Goal: Navigation & Orientation: Find specific page/section

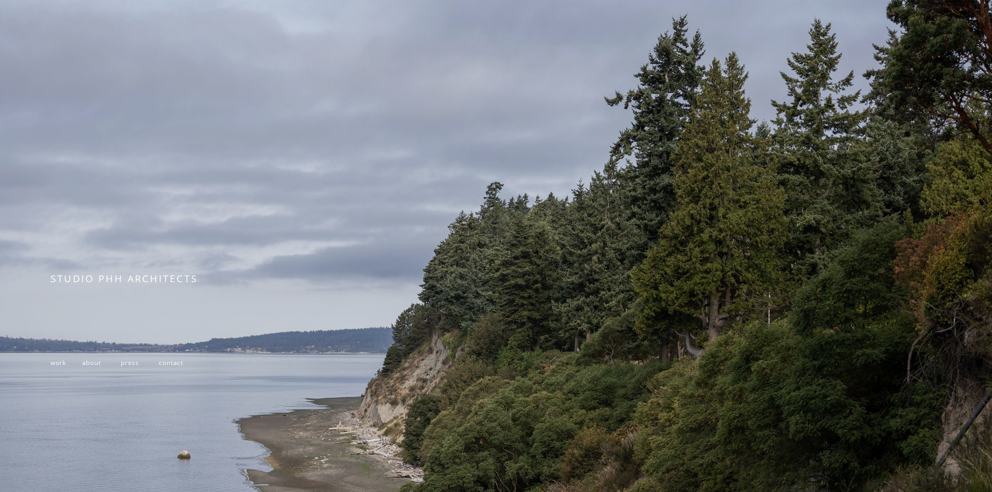
click at [61, 366] on span "work" at bounding box center [58, 362] width 16 height 8
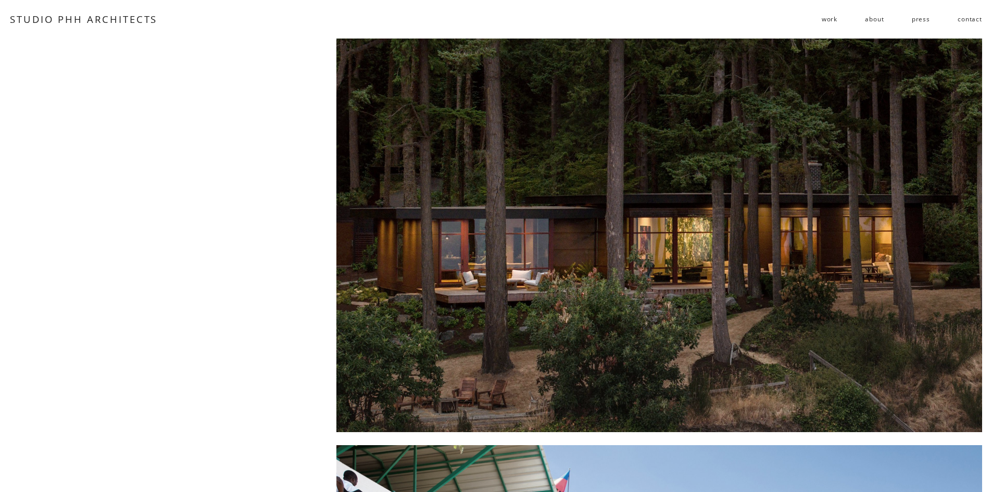
click at [0, 0] on span "residential" at bounding box center [0, 0] width 0 height 0
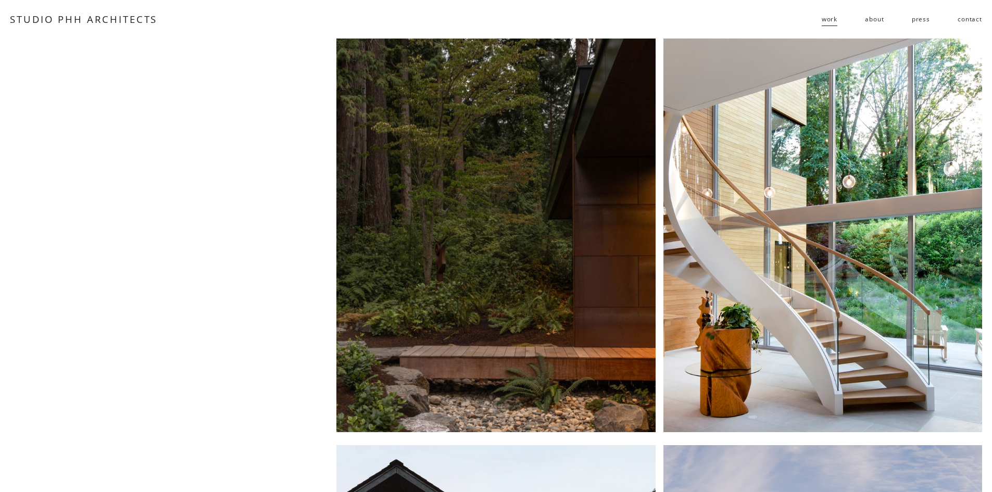
click at [925, 19] on link "press" at bounding box center [920, 19] width 18 height 17
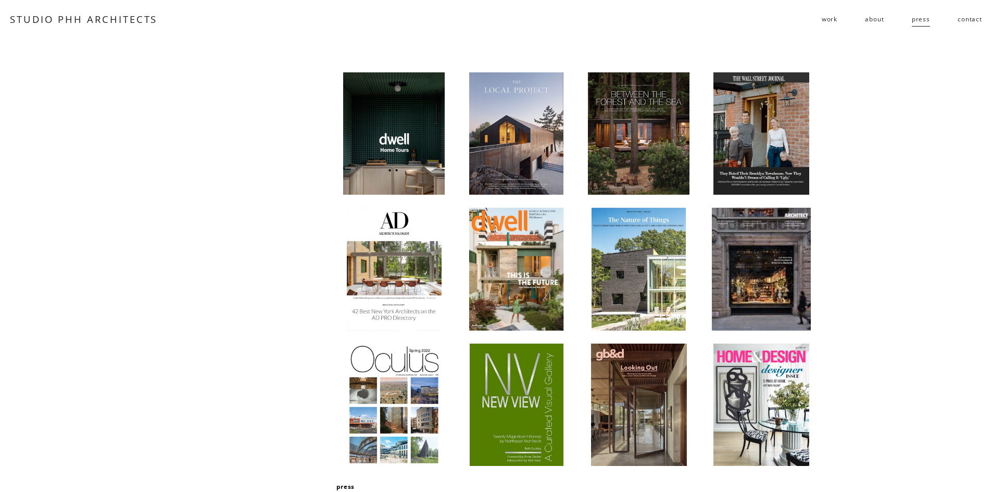
click at [397, 163] on div at bounding box center [394, 133] width 102 height 123
